Goal: Information Seeking & Learning: Understand process/instructions

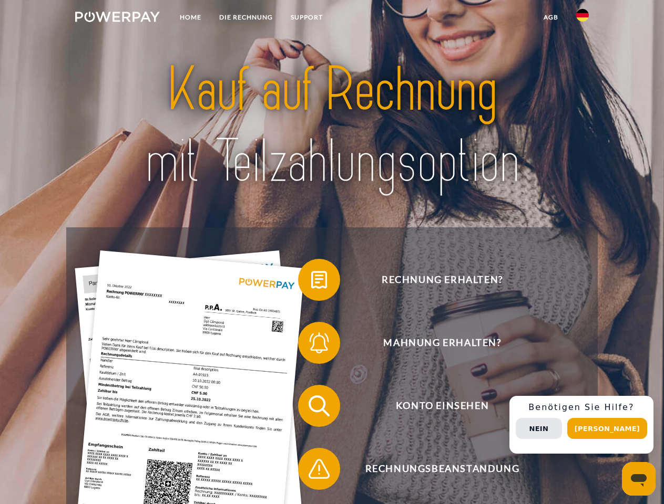
click at [117, 18] on img at bounding box center [117, 17] width 85 height 11
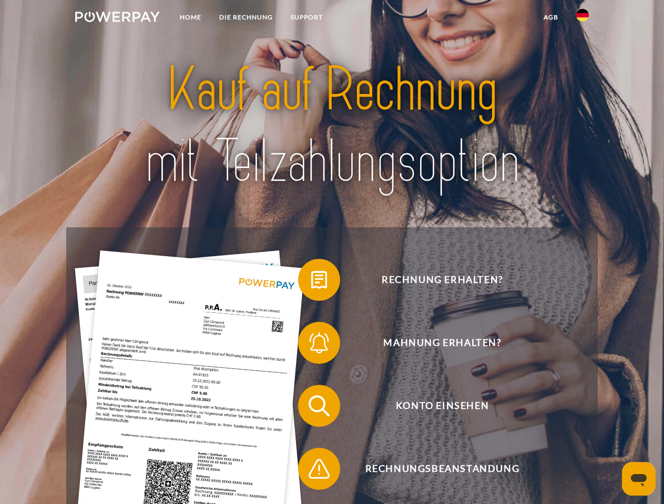
click at [582, 18] on img at bounding box center [582, 15] width 13 height 13
click at [550, 17] on link "agb" at bounding box center [550, 17] width 33 height 19
click at [311, 282] on span at bounding box center [303, 280] width 53 height 53
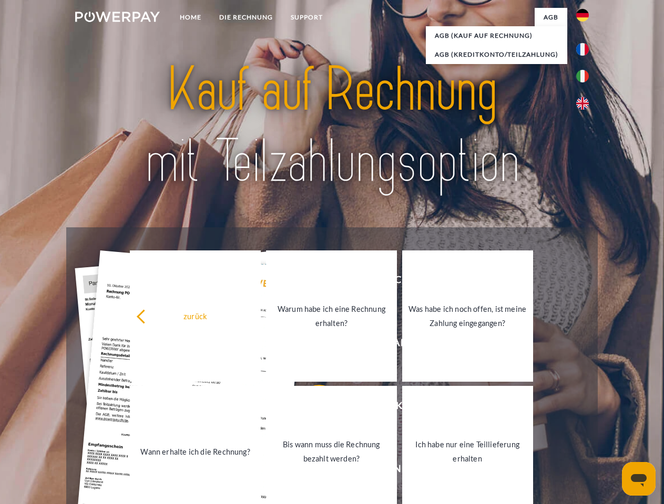
click at [311, 345] on link "Warum habe ich eine Rechnung erhalten?" at bounding box center [331, 316] width 131 height 131
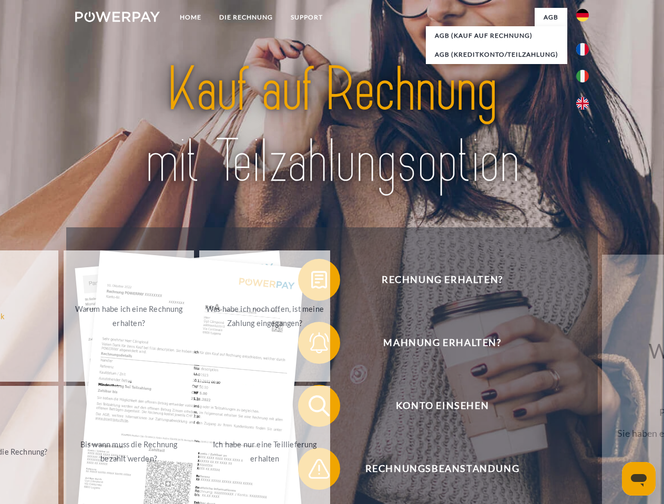
click at [311, 408] on div "Rechnung erhalten? Mahnung erhalten? Konto einsehen" at bounding box center [331, 438] width 531 height 420
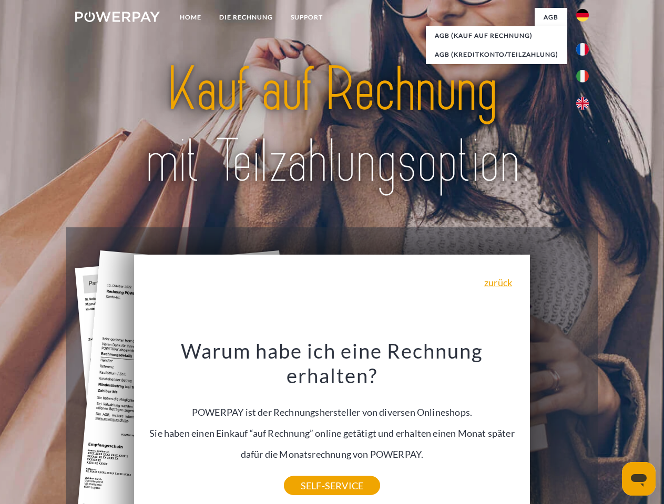
click at [311, 471] on div "Warum habe ich eine Rechnung erhalten? POWERPAY ist der Rechnungshersteller von…" at bounding box center [332, 412] width 384 height 148
click at [585, 425] on div "Rechnung erhalten? Mahnung erhalten? Konto einsehen" at bounding box center [331, 438] width 531 height 420
click at [559, 427] on span "Konto einsehen" at bounding box center [441, 406] width 257 height 42
click at [611, 429] on header "Home DIE RECHNUNG SUPPORT" at bounding box center [332, 363] width 664 height 726
